Goal: Information Seeking & Learning: Check status

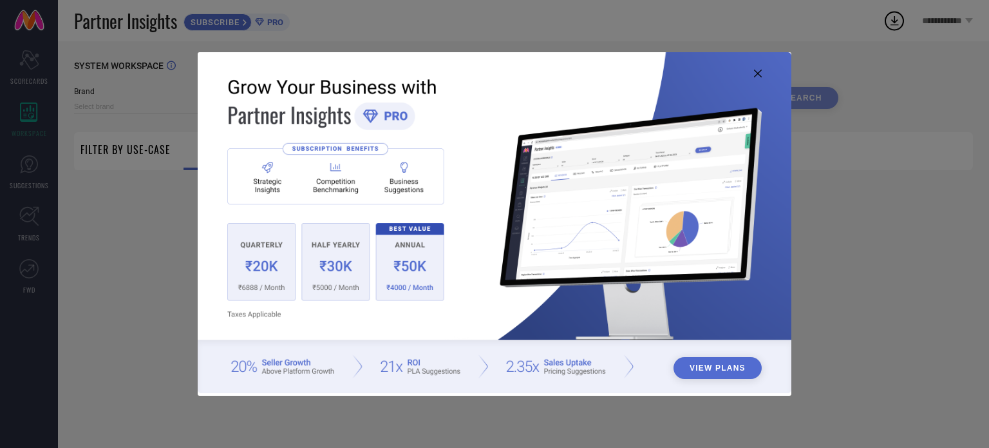
type input "SHOPBLOOM"
type input "All"
click at [764, 69] on img at bounding box center [495, 222] width 594 height 341
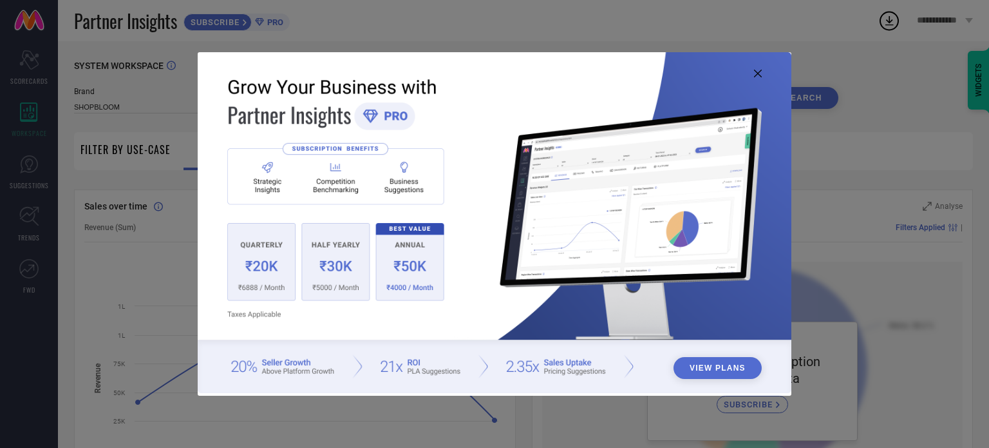
click at [753, 69] on img at bounding box center [495, 222] width 594 height 341
click at [755, 73] on icon at bounding box center [758, 74] width 8 height 8
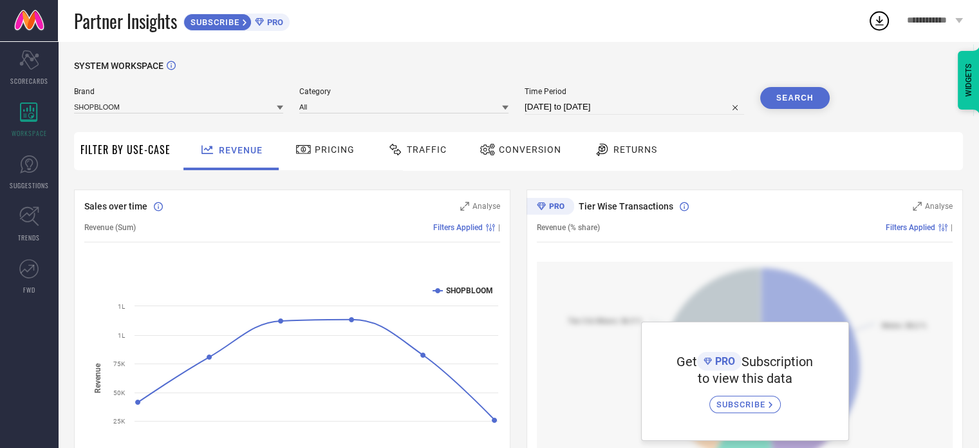
select select "8"
select select "2025"
select select "9"
select select "2025"
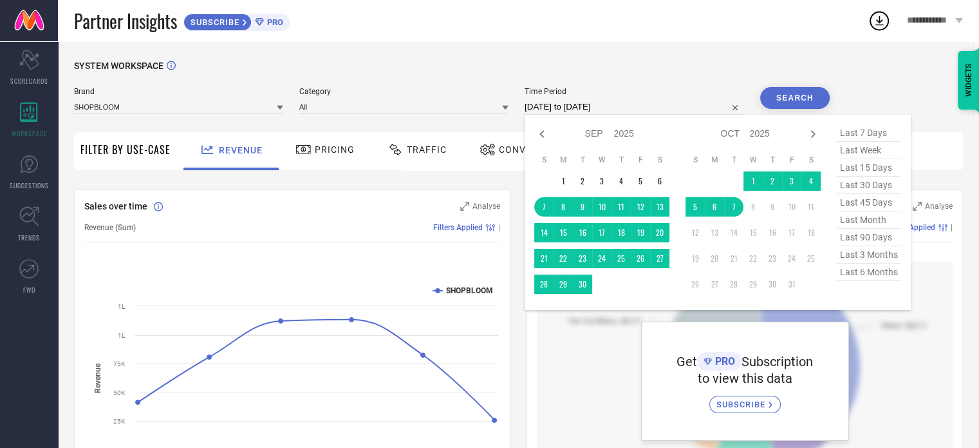
click at [582, 108] on input "[DATE] to [DATE]" at bounding box center [635, 106] width 220 height 15
click at [862, 272] on span "last 6 months" at bounding box center [869, 271] width 64 height 17
type input "[DATE] to [DATE]"
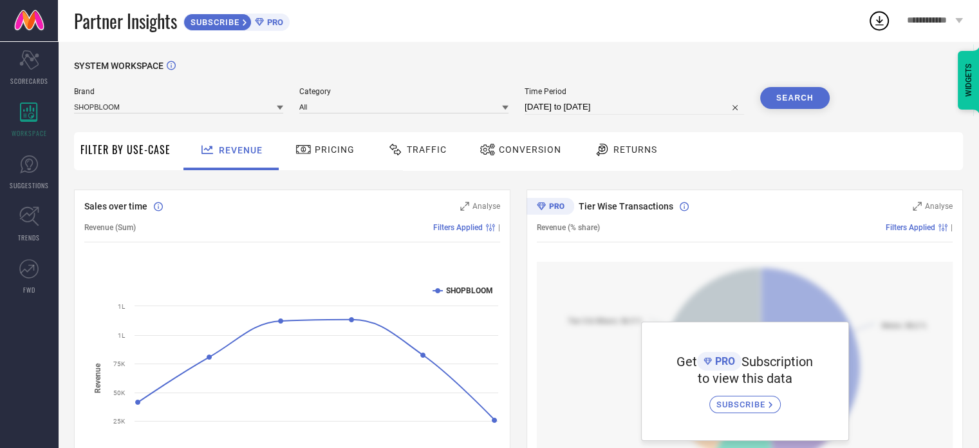
click at [777, 100] on button "Search" at bounding box center [796, 98] width 70 height 22
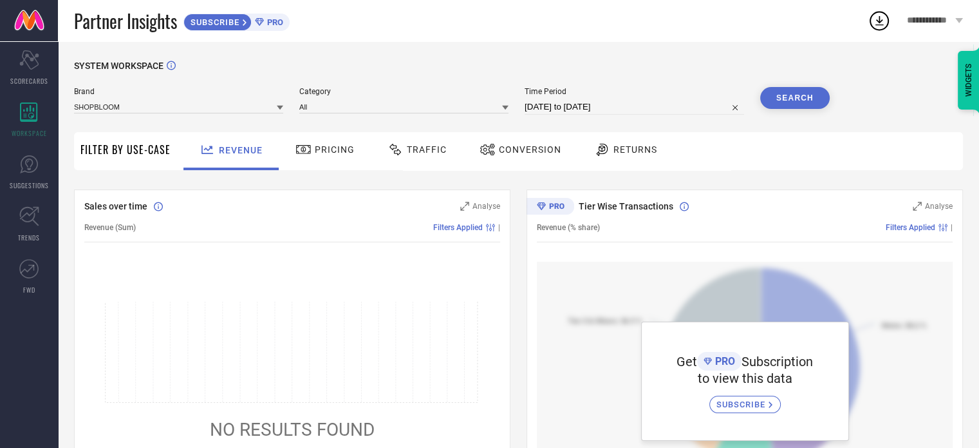
click at [775, 90] on button "Search" at bounding box center [796, 98] width 70 height 22
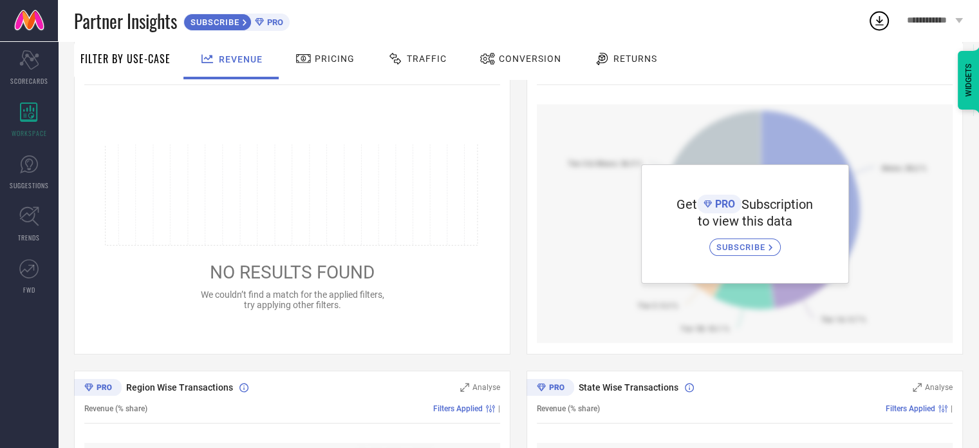
scroll to position [162, 0]
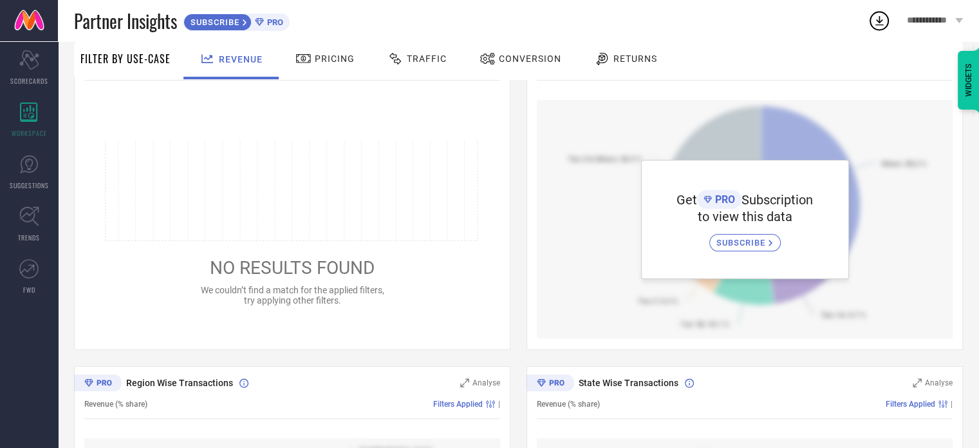
click at [744, 239] on span "SUBSCRIBE" at bounding box center [743, 243] width 52 height 10
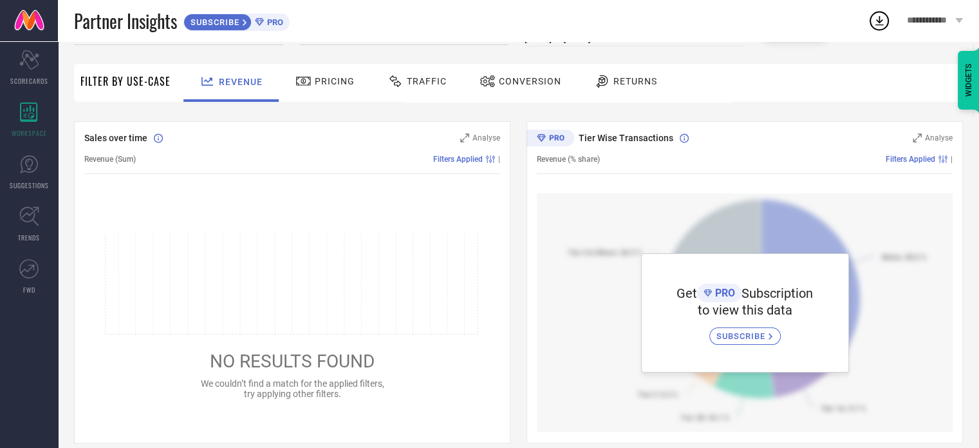
scroll to position [0, 0]
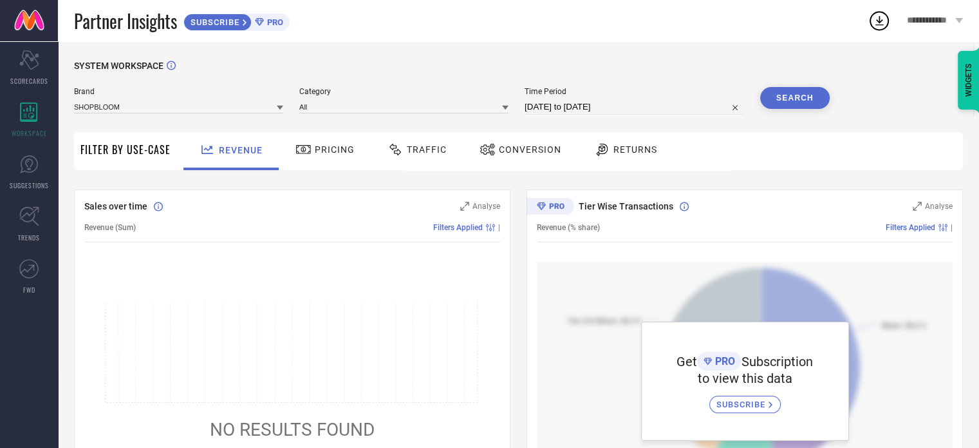
click at [513, 146] on span "Conversion" at bounding box center [530, 149] width 62 height 10
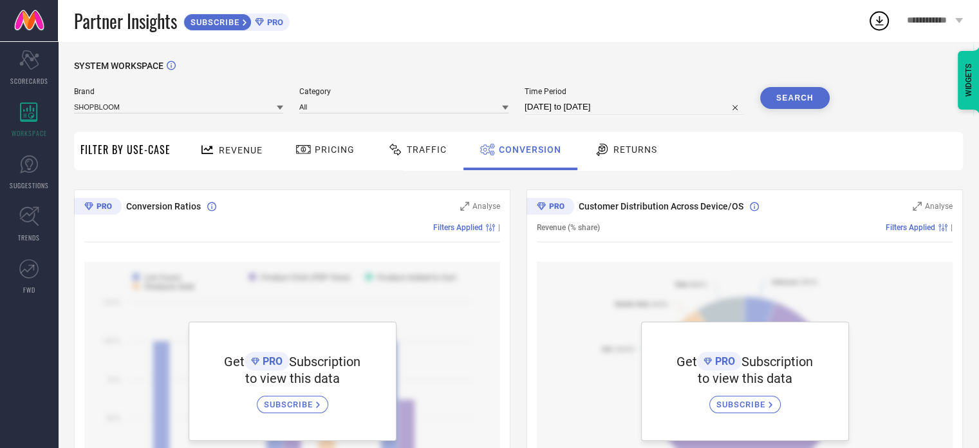
click at [880, 19] on icon at bounding box center [880, 21] width 8 height 10
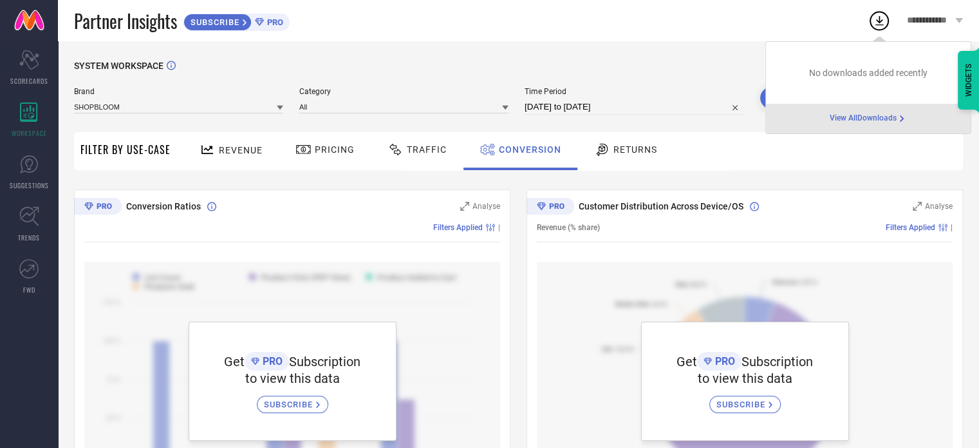
click at [717, 69] on div "SYSTEM WORKSPACE" at bounding box center [518, 74] width 889 height 26
